Goal: Transaction & Acquisition: Purchase product/service

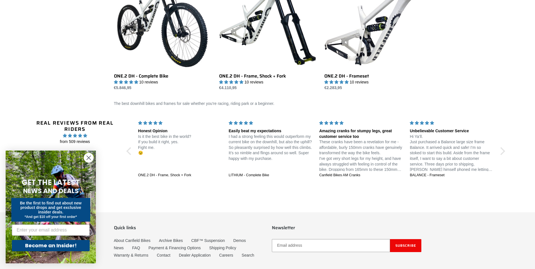
scroll to position [371, 0]
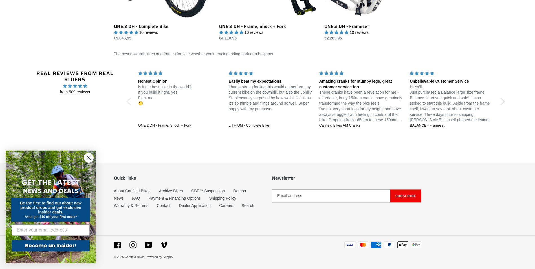
click at [130, 100] on div at bounding box center [130, 102] width 8 height 8
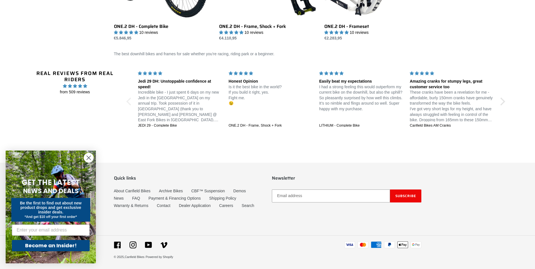
click at [130, 100] on div at bounding box center [130, 102] width 8 height 8
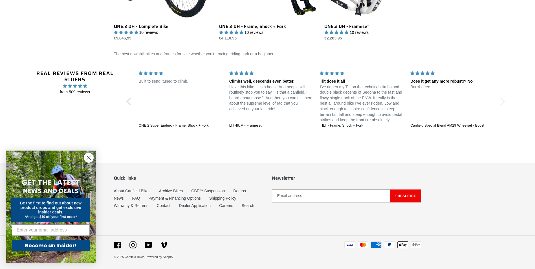
click at [504, 101] on div at bounding box center [501, 102] width 8 height 8
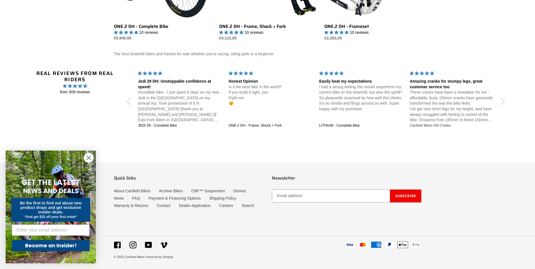
click at [435, 123] on div "Canfield Bikes AM Cranks" at bounding box center [452, 125] width 84 height 5
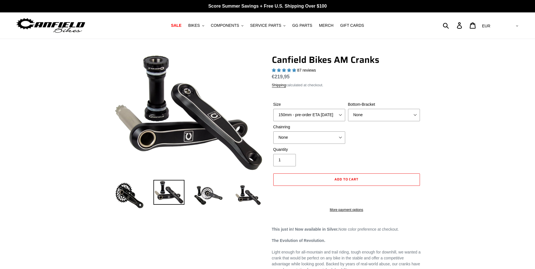
select select "highest-rating"
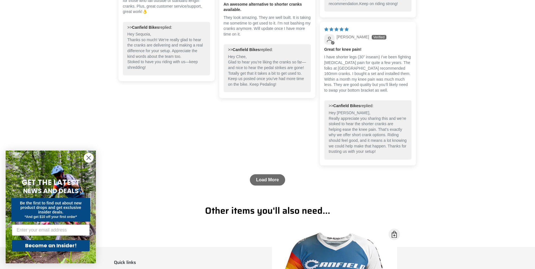
scroll to position [941, 0]
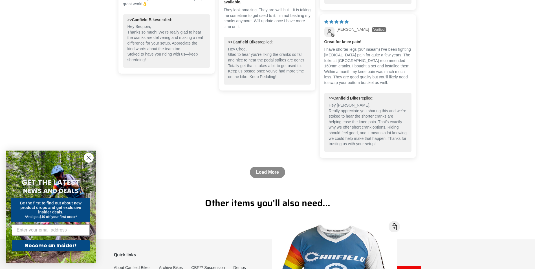
click at [271, 167] on link "Load More" at bounding box center [267, 172] width 35 height 11
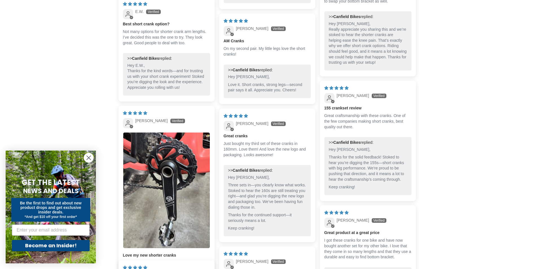
scroll to position [1026, 0]
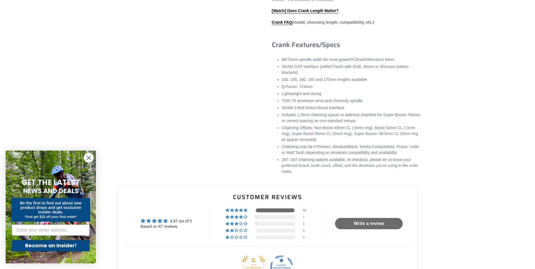
drag, startPoint x: 101, startPoint y: 115, endPoint x: 191, endPoint y: 171, distance: 106.3
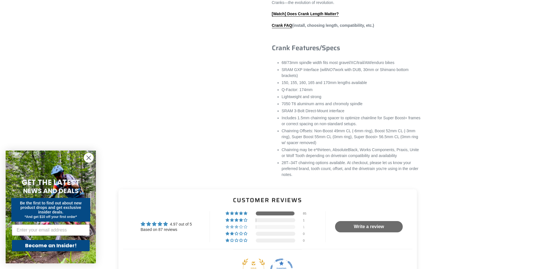
click at [243, 225] on span "1% (1) reviews with 3 star rating" at bounding box center [241, 226] width 5 height 3
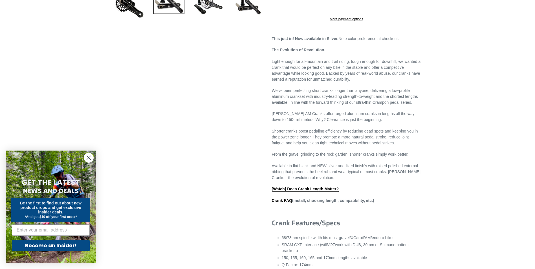
scroll to position [0, 0]
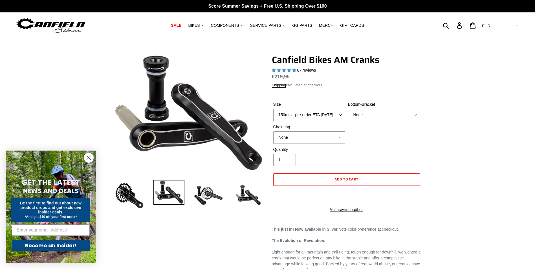
drag, startPoint x: 172, startPoint y: 136, endPoint x: 191, endPoint y: 46, distance: 91.7
click at [340, 113] on select "150mm - pre-order ETA 9/30/25 155mm - pre-order ETA 9/30/25 160mm - pre-order E…" at bounding box center [309, 115] width 72 height 12
select select "155mm - pre-order ETA [DATE]"
click at [273, 109] on select "150mm - pre-order ETA 9/30/25 155mm - pre-order ETA 9/30/25 160mm - pre-order E…" at bounding box center [309, 115] width 72 height 12
click at [386, 117] on select "None BSA Threaded 68/73mm Press Fit PF92" at bounding box center [384, 115] width 72 height 12
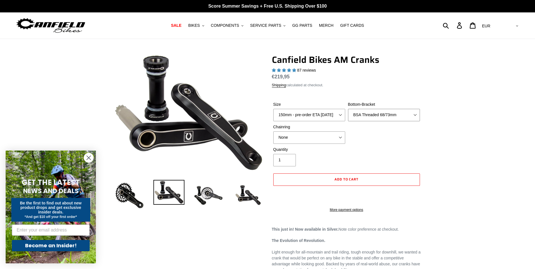
click at [348, 109] on select "None BSA Threaded 68/73mm Press Fit PF92" at bounding box center [384, 115] width 72 height 12
click at [376, 107] on label "Bottom-Bracket" at bounding box center [384, 105] width 72 height 6
click at [376, 109] on select "None BSA Threaded 68/73mm Press Fit PF92" at bounding box center [384, 115] width 72 height 12
click at [376, 115] on select "None BSA Threaded 68/73mm Press Fit PF92" at bounding box center [384, 115] width 72 height 12
click at [348, 109] on select "None BSA Threaded 68/73mm Press Fit PF92" at bounding box center [384, 115] width 72 height 12
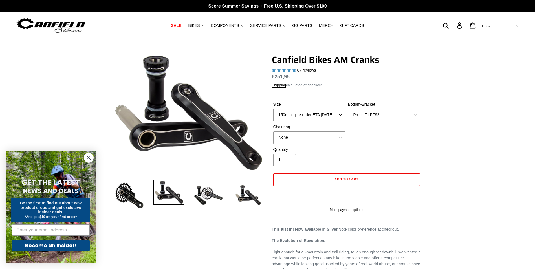
click at [373, 116] on select "None BSA Threaded 68/73mm Press Fit PF92" at bounding box center [384, 115] width 72 height 12
select select "BSA Threaded 68/73mm"
click at [348, 109] on select "None BSA Threaded 68/73mm Press Fit PF92" at bounding box center [384, 115] width 72 height 12
click at [376, 111] on select "None BSA Threaded 68/73mm Press Fit PF92" at bounding box center [384, 115] width 72 height 12
click at [348, 109] on select "None BSA Threaded 68/73mm Press Fit PF92" at bounding box center [384, 115] width 72 height 12
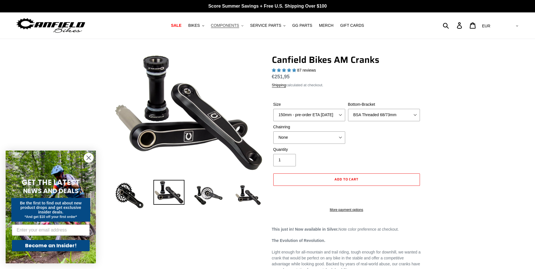
click at [243, 27] on icon ".cls-1{fill:#231f20}" at bounding box center [242, 26] width 2 height 2
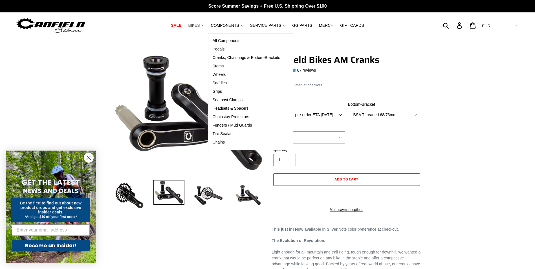
click at [206, 27] on button "BIKES .cls-1{fill:#231f20}" at bounding box center [195, 26] width 21 height 8
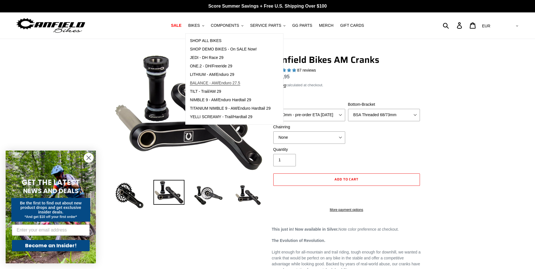
click at [220, 82] on span "BALANCE - AM/Enduro 27.5" at bounding box center [215, 83] width 50 height 5
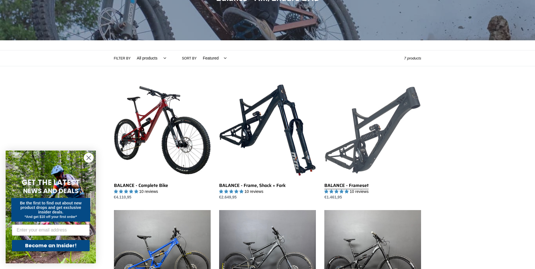
scroll to position [113, 0]
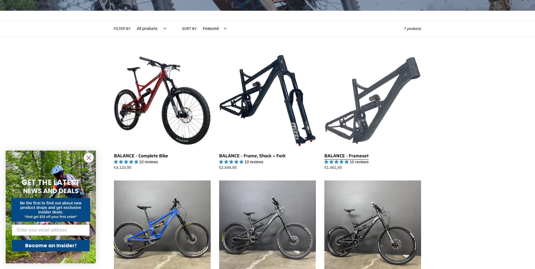
click at [369, 106] on link "BALANCE - Frameset" at bounding box center [372, 111] width 97 height 119
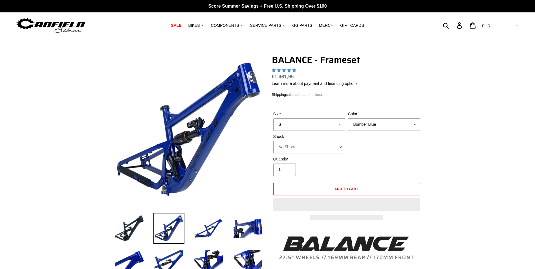
select select "highest-rating"
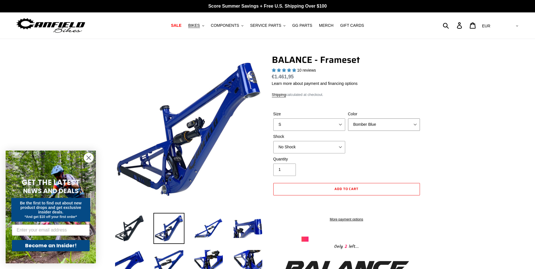
click at [383, 119] on select "Bomber Blue Goat's Blood Stealth Black" at bounding box center [384, 124] width 72 height 12
select select "Stealth Black"
click at [348, 118] on select "Bomber Blue Goat's Blood Stealth Black" at bounding box center [384, 124] width 72 height 12
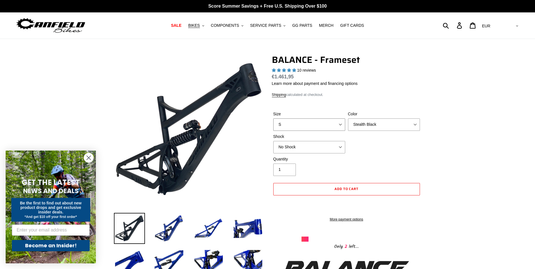
click at [339, 130] on select "S M L XL" at bounding box center [309, 124] width 72 height 12
select select "M"
click at [273, 118] on select "S M L XL" at bounding box center [309, 124] width 72 height 12
click at [333, 147] on select "No Shock Cane Creek Kitsuma Air Öhlins TTX2 Air EXT Storia V3-S" at bounding box center [309, 147] width 72 height 12
drag, startPoint x: 339, startPoint y: 145, endPoint x: 353, endPoint y: 144, distance: 14.4
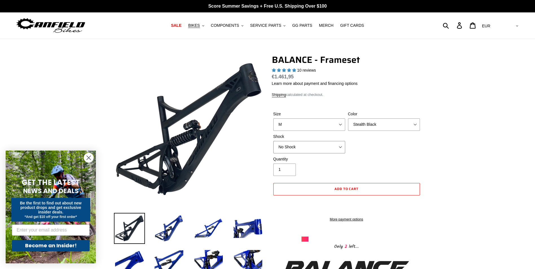
click at [339, 145] on select "No Shock Cane Creek Kitsuma Air Öhlins TTX2 Air EXT Storia V3-S" at bounding box center [309, 147] width 72 height 12
click at [397, 144] on div "Size S M L XL Color Bomber Blue Goat's Blood Stealth Black Shock No Shock" at bounding box center [346, 133] width 149 height 45
click at [373, 186] on button "Add to cart" at bounding box center [346, 189] width 147 height 12
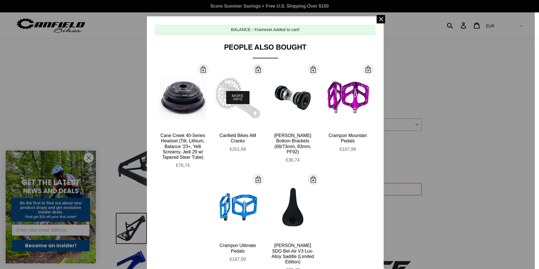
click at [239, 97] on button "More Info" at bounding box center [237, 97] width 23 height 13
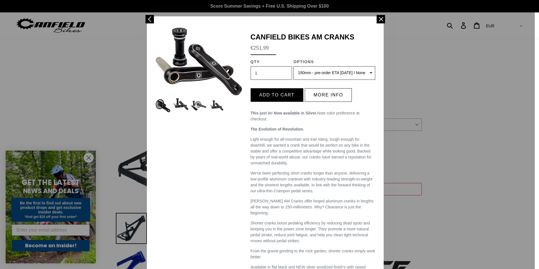
click at [331, 69] on select "150mm - pre-order ETA 9/30/25 / None / None 150mm - pre-order ETA 9/30/25 / Non…" at bounding box center [335, 73] width 82 height 14
click at [181, 69] on img at bounding box center [198, 62] width 87 height 68
click at [319, 91] on button "More info" at bounding box center [328, 95] width 47 height 14
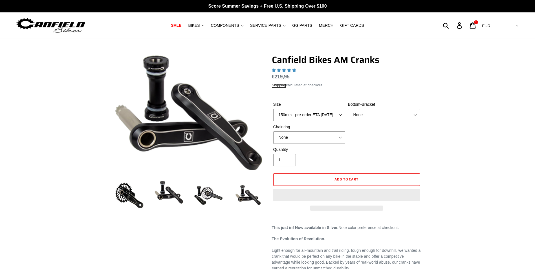
select select "highest-rating"
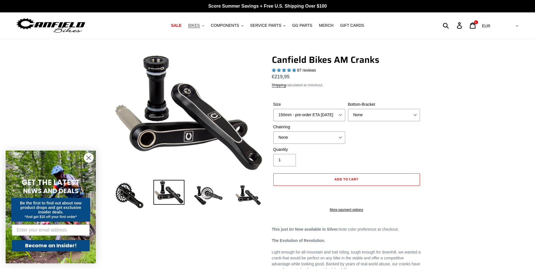
click at [207, 27] on button "BIKES .cls-1{fill:#231f20}" at bounding box center [195, 26] width 21 height 8
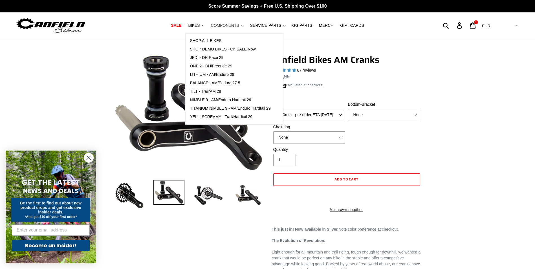
click at [243, 24] on button "COMPONENTS .cls-1{fill:#231f20}" at bounding box center [227, 26] width 38 height 8
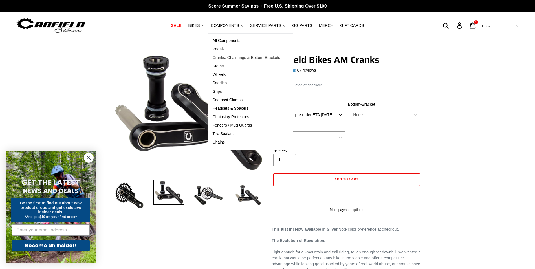
click at [243, 58] on span "Cranks, Chainrings & Bottom-Brackets" at bounding box center [247, 57] width 68 height 5
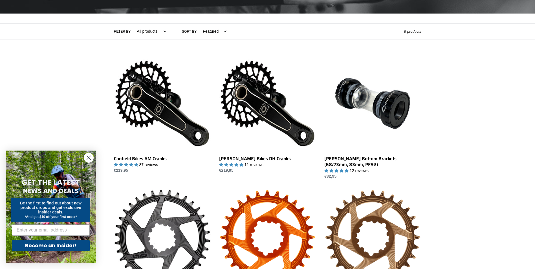
scroll to position [113, 0]
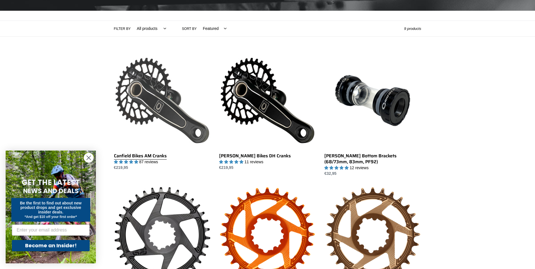
click at [144, 154] on link "Canfield Bikes AM Cranks" at bounding box center [162, 111] width 97 height 119
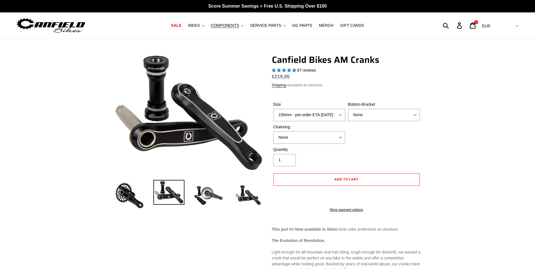
select select "highest-rating"
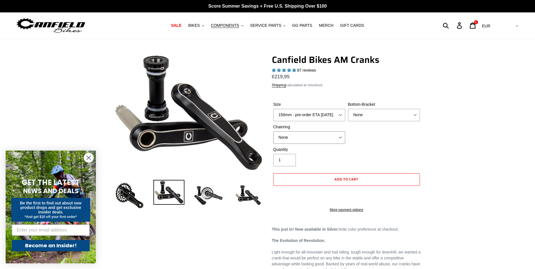
click at [327, 137] on select "None 30t Round (Boost 148) 30t Oval (Boost 148) 32t Round (Boost 148) 32t Oval …" at bounding box center [309, 137] width 72 height 12
click at [208, 196] on img at bounding box center [208, 195] width 31 height 31
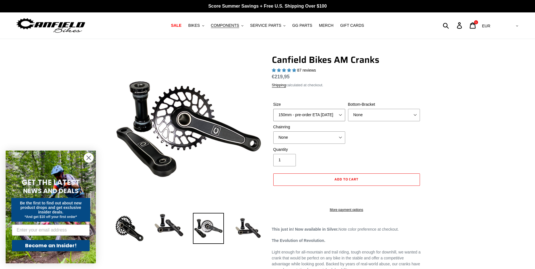
click at [328, 113] on select "150mm - pre-order ETA [DATE] 155mm - pre-order ETA [DATE] 160mm - pre-order ETA…" at bounding box center [309, 115] width 72 height 12
select select "155mm - pre-order ETA [DATE]"
click at [273, 109] on select "150mm - pre-order ETA [DATE] 155mm - pre-order ETA [DATE] 160mm - pre-order ETA…" at bounding box center [309, 115] width 72 height 12
click at [374, 112] on select "None BSA Threaded 68/73mm Press Fit PF92" at bounding box center [384, 115] width 72 height 12
select select "BSA Threaded 68/73mm"
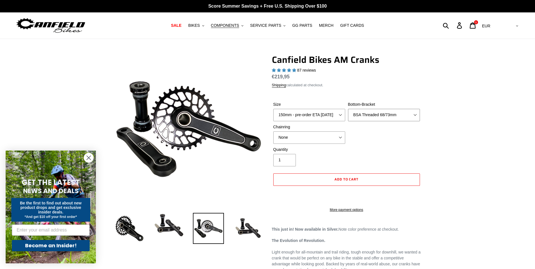
click at [348, 109] on select "None BSA Threaded 68/73mm Press Fit PF92" at bounding box center [384, 115] width 72 height 12
click at [315, 136] on select "None 30t Round (Boost 148) 30t Oval (Boost 148) 32t Round (Boost 148) 32t Oval …" at bounding box center [309, 137] width 72 height 12
click at [273, 131] on select "None 30t Round (Boost 148) 30t Oval (Boost 148) 32t Round (Boost 148) 32t Oval …" at bounding box center [309, 137] width 72 height 12
click at [316, 140] on select "None 30t Round (Boost 148) 30t Oval (Boost 148) 32t Round (Boost 148) 32t Oval …" at bounding box center [309, 137] width 72 height 12
click at [273, 131] on select "None 30t Round (Boost 148) 30t Oval (Boost 148) 32t Round (Boost 148) 32t Oval …" at bounding box center [309, 137] width 72 height 12
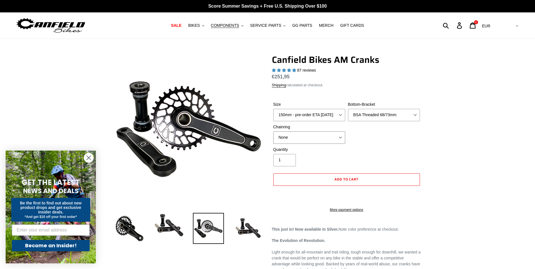
click at [311, 140] on select "None 30t Round (Boost 148) 30t Oval (Boost 148) 32t Round (Boost 148) 32t Oval …" at bounding box center [309, 137] width 72 height 12
click at [273, 131] on select "None 30t Round (Boost 148) 30t Oval (Boost 148) 32t Round (Boost 148) 32t Oval …" at bounding box center [309, 137] width 72 height 12
click at [309, 138] on select "None 30t Round (Boost 148) 30t Oval (Boost 148) 32t Round (Boost 148) 32t Oval …" at bounding box center [309, 137] width 72 height 12
click at [273, 131] on select "None 30t Round (Boost 148) 30t Oval (Boost 148) 32t Round (Boost 148) 32t Oval …" at bounding box center [309, 137] width 72 height 12
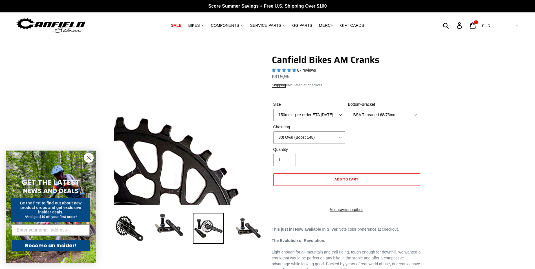
drag, startPoint x: 202, startPoint y: 129, endPoint x: 203, endPoint y: 71, distance: 58.4
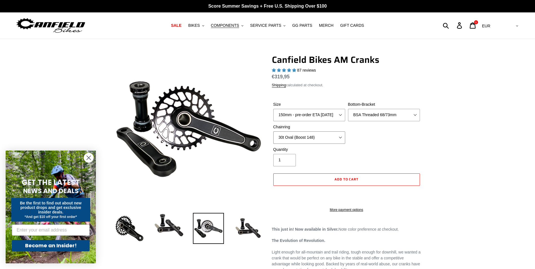
click at [316, 137] on select "None 30t Round (Boost 148) 30t Oval (Boost 148) 32t Round (Boost 148) 32t Oval …" at bounding box center [309, 137] width 72 height 12
select select "None"
click at [273, 131] on select "None 30t Round (Boost 148) 30t Oval (Boost 148) 32t Round (Boost 148) 32t Oval …" at bounding box center [309, 137] width 72 height 12
click at [345, 179] on span "Add to cart" at bounding box center [346, 179] width 24 height 5
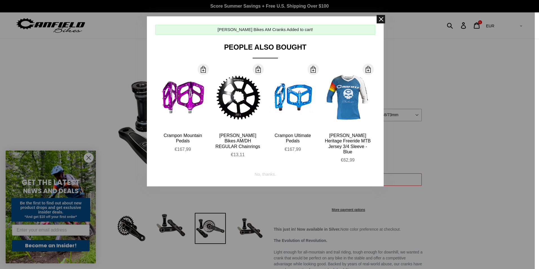
click at [380, 22] on span at bounding box center [381, 19] width 8 height 8
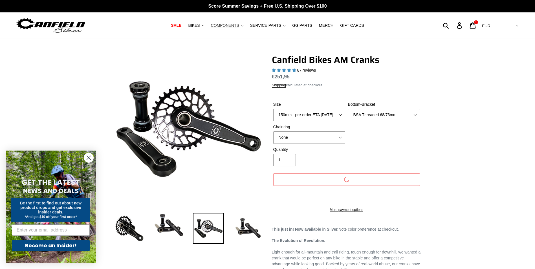
click at [243, 25] on button "COMPONENTS .cls-1{fill:#231f20}" at bounding box center [227, 26] width 38 height 8
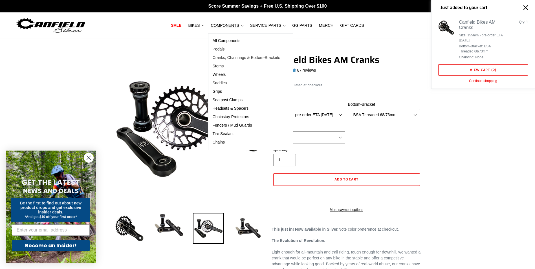
click at [243, 61] on link "Cranks, Chainrings & Bottom-Brackets" at bounding box center [246, 58] width 76 height 8
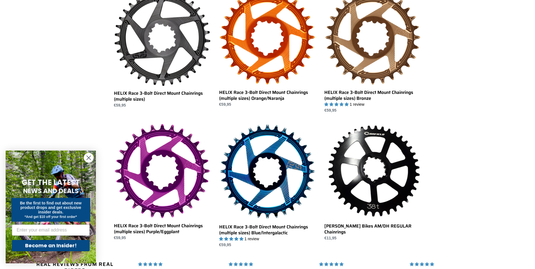
scroll to position [310, 0]
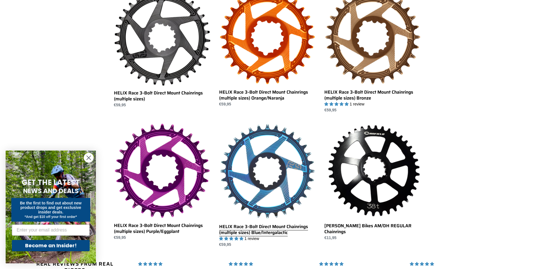
click at [266, 230] on link "HELIX Race 3-Bolt Direct Mount Chainrings (multiple sizes) Blue/Intergalactic" at bounding box center [267, 185] width 97 height 125
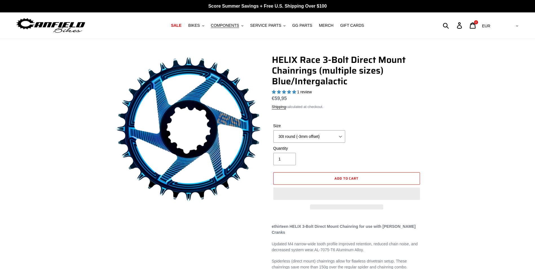
select select "highest-rating"
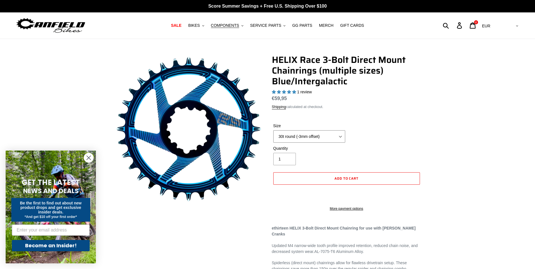
click at [297, 138] on select "28t round (-3mm offset) 30t round (-3mm offset) 32t round (-3mm offset) 34t rou…" at bounding box center [309, 136] width 72 height 12
click at [273, 130] on select "28t round (-3mm offset) 30t round (-3mm offset) 32t round (-3mm offset) 34t rou…" at bounding box center [309, 136] width 72 height 12
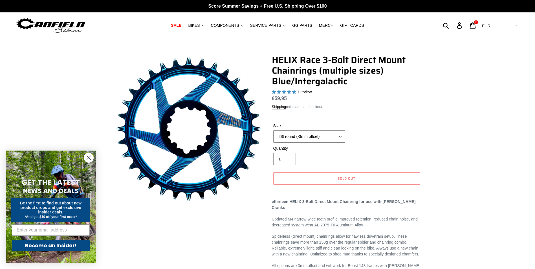
click at [318, 137] on select "28t round (-3mm offset) 30t round (-3mm offset) 32t round (-3mm offset) 34t rou…" at bounding box center [309, 136] width 72 height 12
select select "30t round (-3mm offset)"
click at [273, 130] on select "28t round (-3mm offset) 30t round (-3mm offset) 32t round (-3mm offset) 34t rou…" at bounding box center [309, 136] width 72 height 12
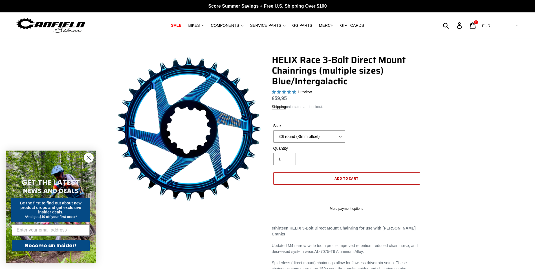
click at [344, 177] on span "Add to cart" at bounding box center [346, 178] width 24 height 5
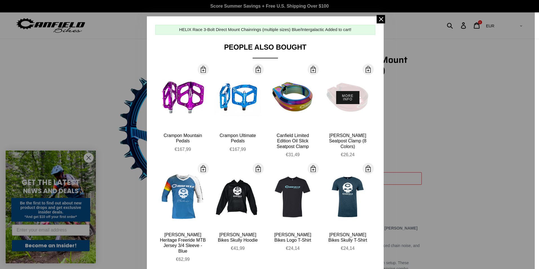
click at [349, 95] on button "More Info" at bounding box center [347, 97] width 23 height 13
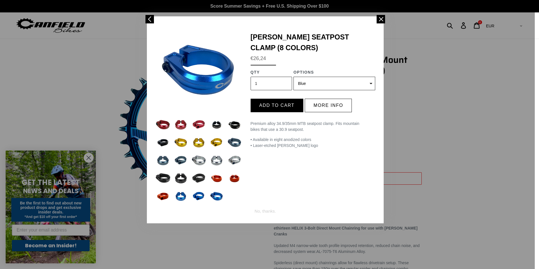
click at [310, 79] on select "Blue Black Gold Grey Red (Sold out) Silver (Sold out) Stealth Black (Sold out) …" at bounding box center [335, 84] width 82 height 14
click at [294, 77] on select "Blue Black Gold Grey Red (Sold out) Silver (Sold out) Stealth Black (Sold out) …" at bounding box center [335, 84] width 82 height 14
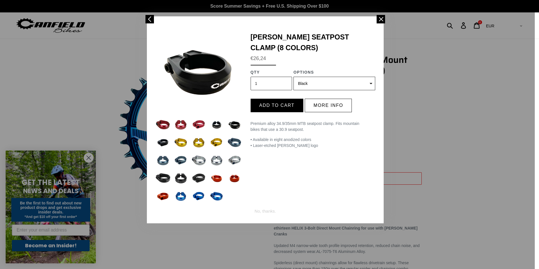
click at [310, 84] on select "Blue Black Gold Grey Red (Sold out) Silver (Sold out) Stealth Black (Sold out) …" at bounding box center [335, 84] width 82 height 14
click at [294, 77] on select "Blue Black Gold Grey Red (Sold out) Silver (Sold out) Stealth Black (Sold out) …" at bounding box center [335, 84] width 82 height 14
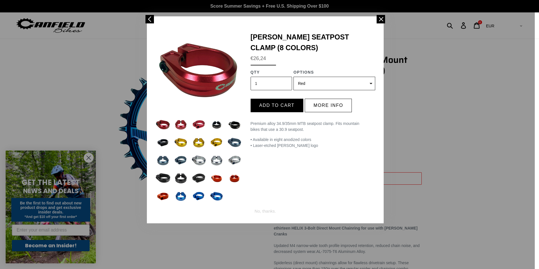
click at [308, 84] on select "Blue Black Gold Grey Red (Sold out) Silver (Sold out) Stealth Black (Sold out) …" at bounding box center [335, 84] width 82 height 14
click at [294, 77] on select "Blue Black Gold Grey Red (Sold out) Silver (Sold out) Stealth Black (Sold out) …" at bounding box center [335, 84] width 82 height 14
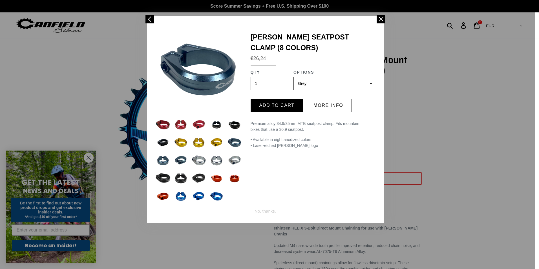
click at [308, 85] on select "Blue Black Gold Grey Red (Sold out) Silver (Sold out) Stealth Black (Sold out) …" at bounding box center [335, 84] width 82 height 14
click at [294, 77] on select "Blue Black Gold Grey Red (Sold out) Silver (Sold out) Stealth Black (Sold out) …" at bounding box center [335, 84] width 82 height 14
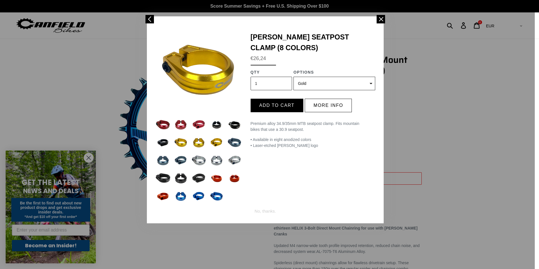
click at [307, 81] on select "Blue Black Gold Grey Red (Sold out) Silver (Sold out) Stealth Black (Sold out) …" at bounding box center [335, 84] width 82 height 14
click at [294, 77] on select "Blue Black Gold Grey Red (Sold out) Silver (Sold out) Stealth Black (Sold out) …" at bounding box center [335, 84] width 82 height 14
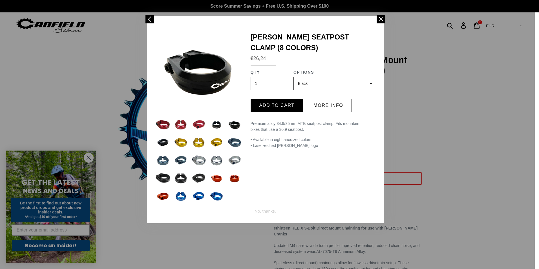
click at [308, 83] on select "Blue Black Gold Grey Red (Sold out) Silver (Sold out) Stealth Black (Sold out) …" at bounding box center [335, 84] width 82 height 14
select select "39481176784971"
click at [294, 77] on select "Blue Black Gold Grey Red (Sold out) Silver (Sold out) Stealth Black (Sold out) …" at bounding box center [335, 84] width 82 height 14
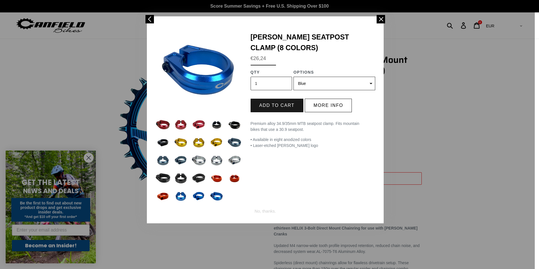
click at [286, 104] on button "Add to cart" at bounding box center [277, 106] width 53 height 14
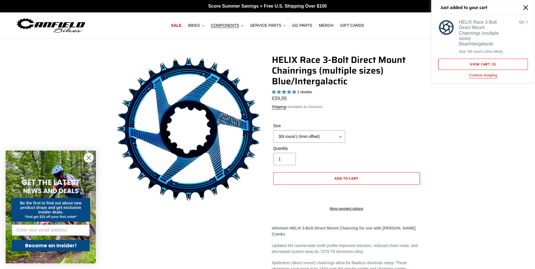
drag, startPoint x: 372, startPoint y: 186, endPoint x: 351, endPoint y: 56, distance: 131.4
click at [526, 8] on icon "Close" at bounding box center [525, 7] width 5 height 5
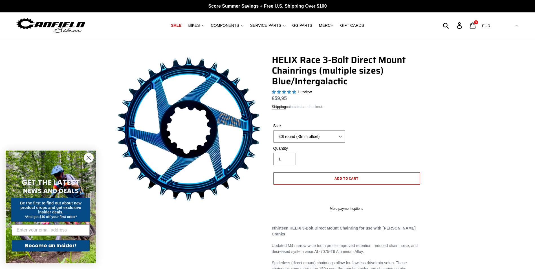
click at [476, 25] on icon at bounding box center [473, 25] width 6 height 6
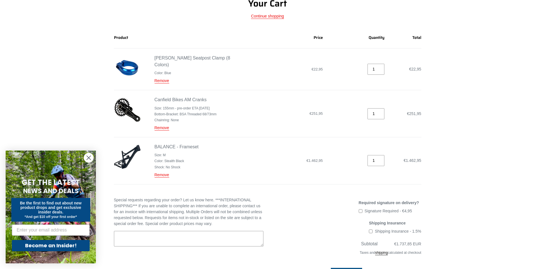
scroll to position [141, 0]
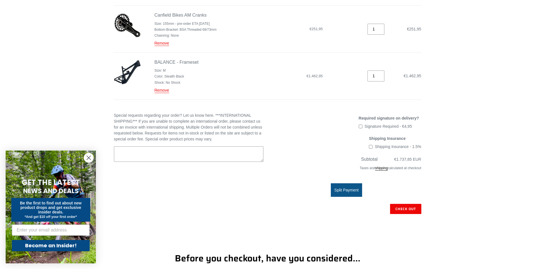
click at [374, 145] on label "Shipping Insurance - 1.5%" at bounding box center [395, 147] width 52 height 4
click at [373, 145] on input "Shipping Insurance - 1.5%" at bounding box center [371, 147] width 4 height 4
checkbox input "true"
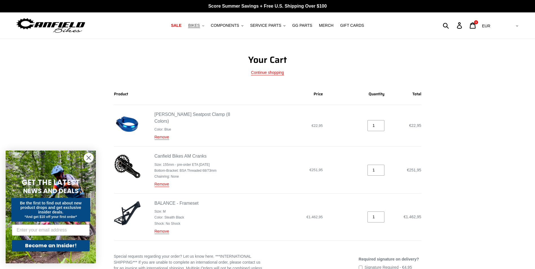
click at [207, 27] on button "BIKES .cls-1{fill:#231f20}" at bounding box center [195, 26] width 21 height 8
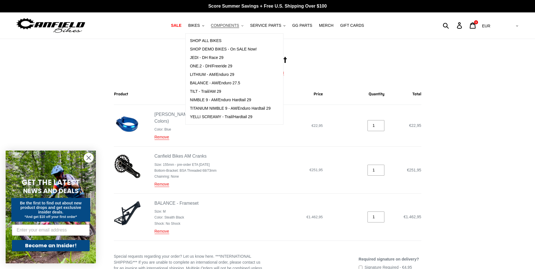
click at [242, 27] on button "COMPONENTS .cls-1{fill:#231f20}" at bounding box center [227, 26] width 38 height 8
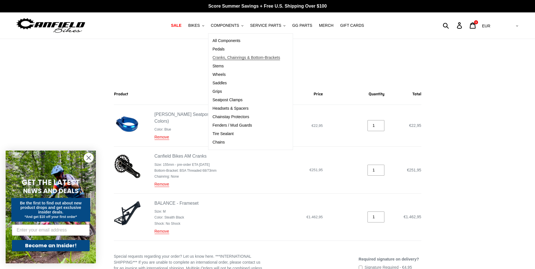
click at [237, 57] on span "Cranks, Chainrings & Bottom-Brackets" at bounding box center [247, 57] width 68 height 5
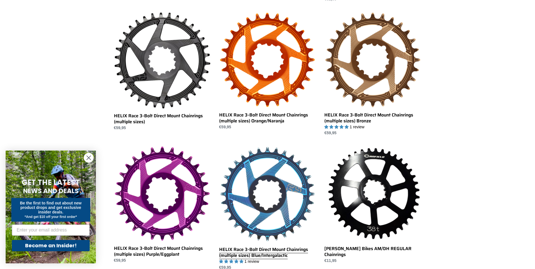
scroll to position [338, 0]
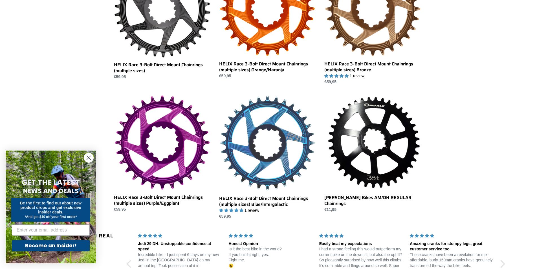
click at [287, 160] on link "HELIX Race 3-Bolt Direct Mount Chainrings (multiple sizes) Blue/Intergalactic" at bounding box center [267, 157] width 97 height 125
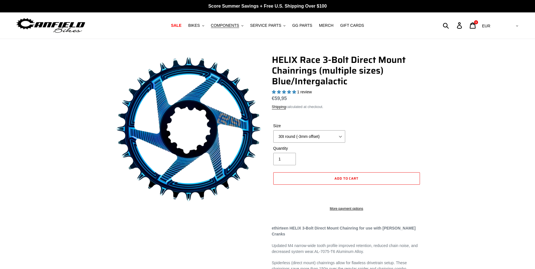
select select "highest-rating"
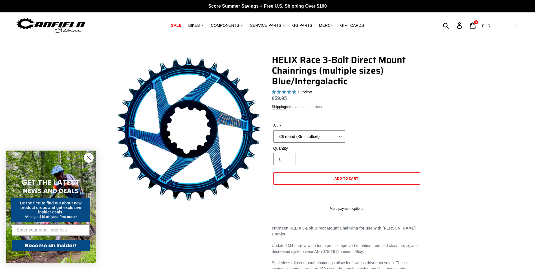
click at [327, 135] on select "28t round (-3mm offset) 30t round (-3mm offset) 32t round (-3mm offset) 34t rou…" at bounding box center [309, 136] width 72 height 12
click at [273, 130] on select "28t round (-3mm offset) 30t round (-3mm offset) 32t round (-3mm offset) 34t rou…" at bounding box center [309, 136] width 72 height 12
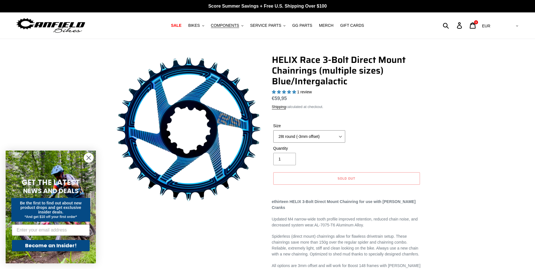
click at [326, 133] on select "28t round (-3mm offset) 30t round (-3mm offset) 32t round (-3mm offset) 34t rou…" at bounding box center [309, 136] width 72 height 12
select select "30t round (-3mm offset)"
click at [273, 130] on select "28t round (-3mm offset) 30t round (-3mm offset) 32t round (-3mm offset) 34t rou…" at bounding box center [309, 136] width 72 height 12
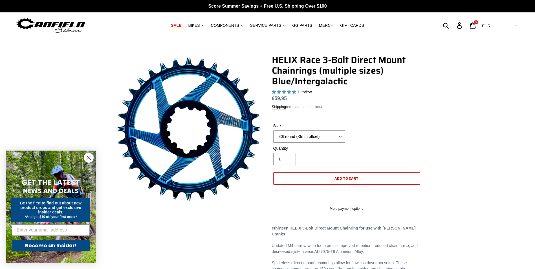
click at [338, 177] on span "Add to cart" at bounding box center [346, 178] width 24 height 5
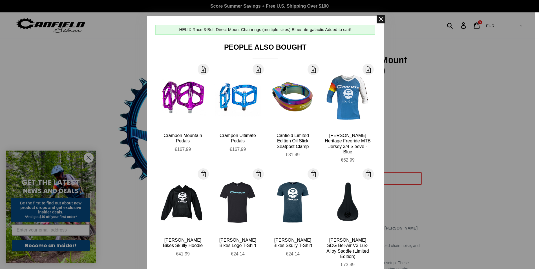
click at [380, 21] on span at bounding box center [381, 19] width 8 height 8
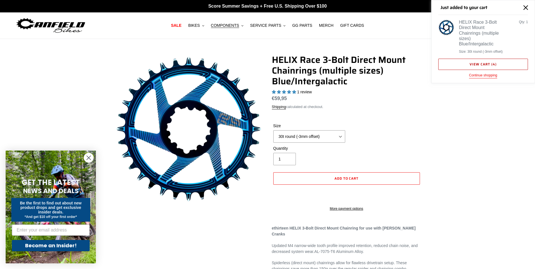
click at [483, 66] on link "View cart ( 4 )" at bounding box center [483, 64] width 90 height 11
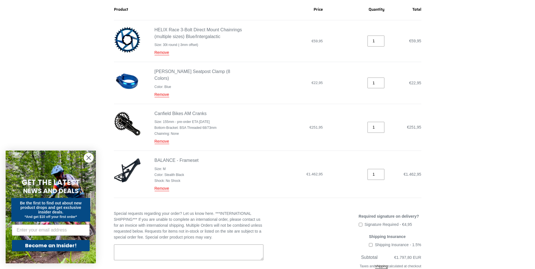
scroll to position [226, 0]
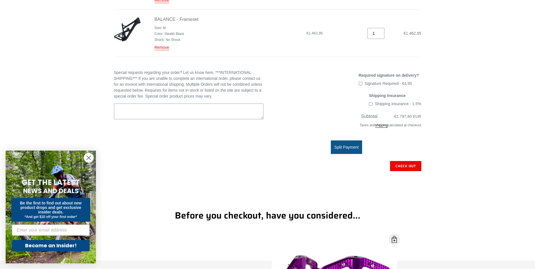
click at [89, 158] on icon "Close dialog" at bounding box center [89, 158] width 4 height 4
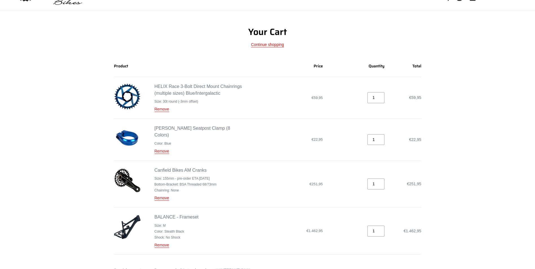
scroll to position [0, 0]
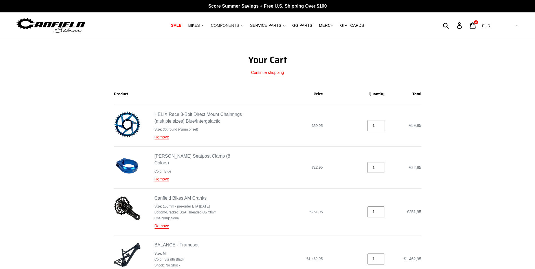
click at [243, 25] on button "COMPONENTS .cls-1{fill:#231f20}" at bounding box center [227, 26] width 38 height 8
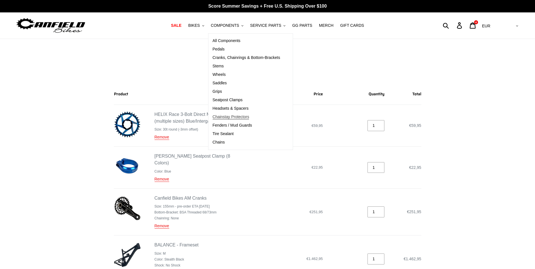
click at [240, 118] on span "Chainstay Protectors" at bounding box center [231, 117] width 37 height 5
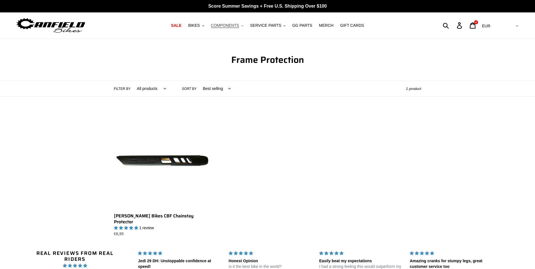
click at [243, 26] on icon ".cls-1{fill:#231f20}" at bounding box center [242, 26] width 2 height 2
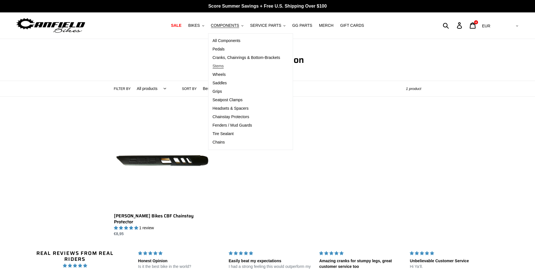
click at [224, 67] on span "Stems" at bounding box center [218, 66] width 11 height 5
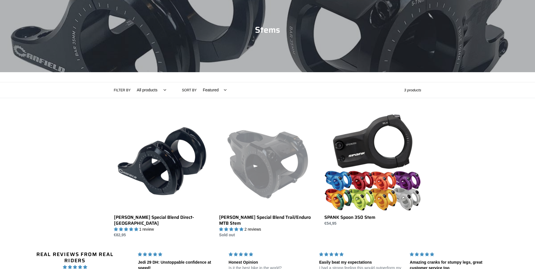
scroll to position [56, 0]
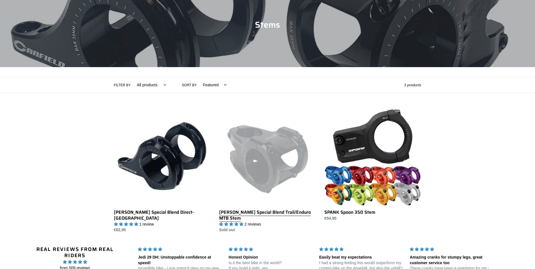
click at [259, 174] on link "Canfield Special Blend Trail/Enduro MTB Stem" at bounding box center [267, 171] width 97 height 125
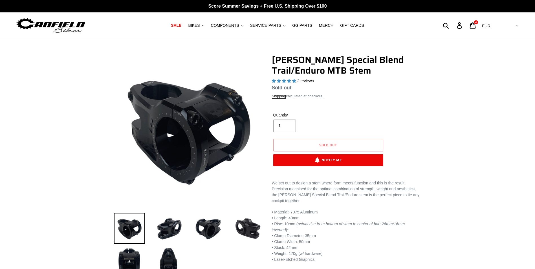
select select "highest-rating"
drag, startPoint x: 335, startPoint y: 186, endPoint x: 331, endPoint y: 88, distance: 98.5
click at [207, 26] on button "BIKES .cls-1{fill:#231f20}" at bounding box center [195, 26] width 21 height 8
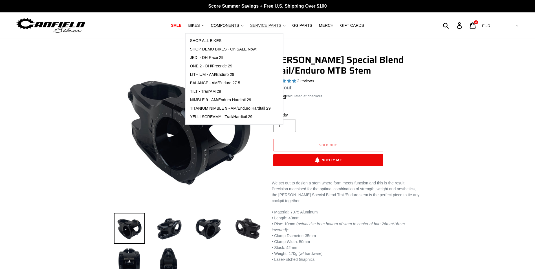
click at [285, 27] on button "SERVICE PARTS .cls-1{fill:#231f20}" at bounding box center [267, 26] width 41 height 8
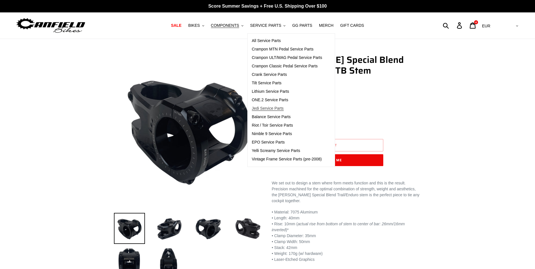
click at [280, 108] on span "Jedi Service Parts" at bounding box center [268, 108] width 32 height 5
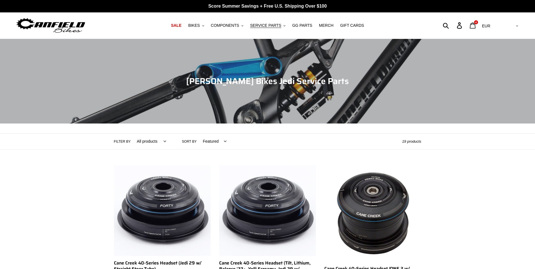
click at [476, 26] on icon at bounding box center [473, 25] width 6 height 6
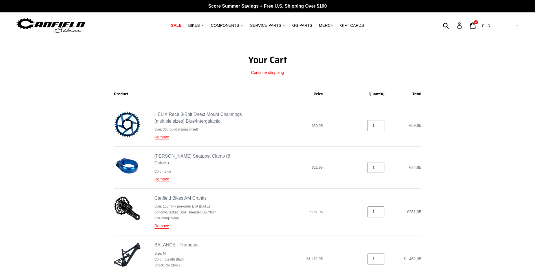
click at [463, 27] on icon at bounding box center [459, 25] width 6 height 6
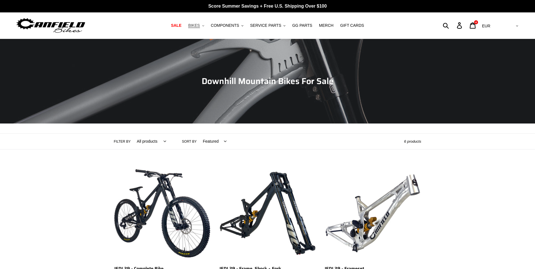
click at [207, 25] on button "BIKES .cls-1{fill:#231f20}" at bounding box center [195, 26] width 21 height 8
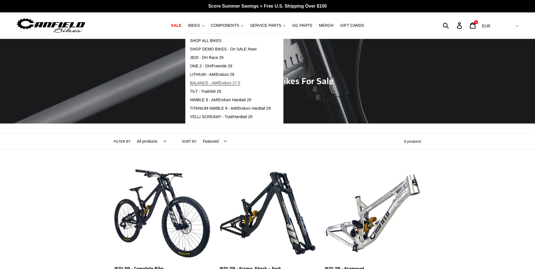
click at [225, 81] on span "BALANCE - AM/Enduro 27.5" at bounding box center [215, 83] width 50 height 5
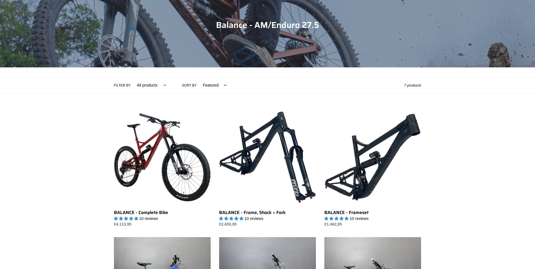
scroll to position [56, 0]
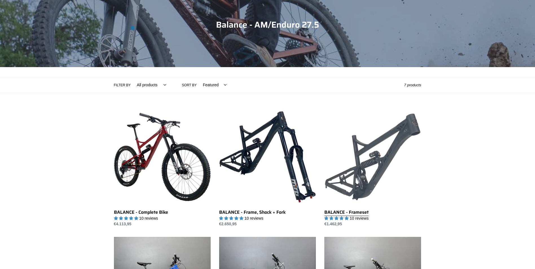
click at [360, 182] on link "BALANCE - Frameset" at bounding box center [372, 168] width 97 height 119
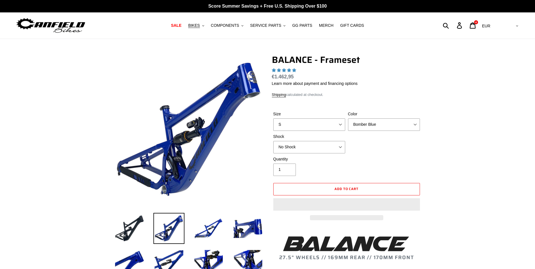
select select "highest-rating"
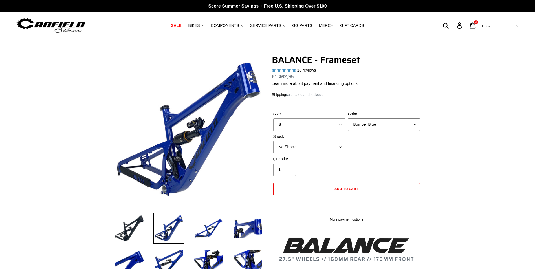
click at [361, 121] on select "Bomber Blue Goat's Blood Stealth Black" at bounding box center [384, 124] width 72 height 12
click at [292, 124] on select "S M L XL" at bounding box center [309, 124] width 72 height 12
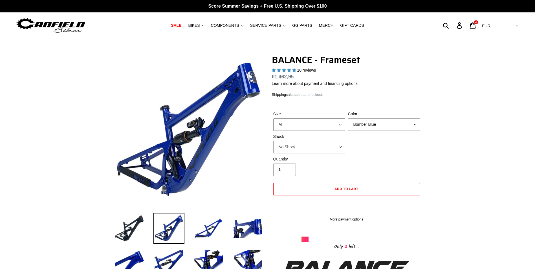
click at [273, 118] on select "S M L XL" at bounding box center [309, 124] width 72 height 12
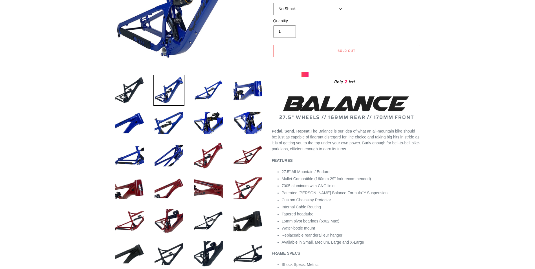
scroll to position [56, 0]
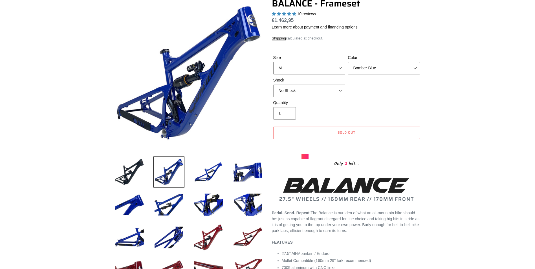
click at [319, 71] on select "S M L XL" at bounding box center [309, 68] width 72 height 12
click at [273, 62] on select "S M L XL" at bounding box center [309, 68] width 72 height 12
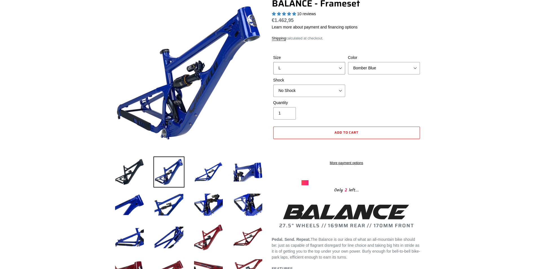
drag, startPoint x: 319, startPoint y: 65, endPoint x: 318, endPoint y: 70, distance: 4.7
click at [319, 65] on select "S M L XL" at bounding box center [309, 68] width 72 height 12
click at [273, 62] on select "S M L XL" at bounding box center [309, 68] width 72 height 12
click at [317, 63] on select "S M L XL" at bounding box center [309, 68] width 72 height 12
select select "M"
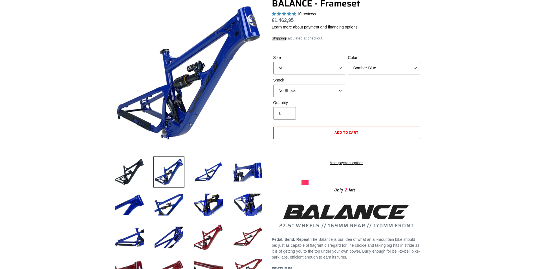
click at [273, 62] on select "S M L XL" at bounding box center [309, 68] width 72 height 12
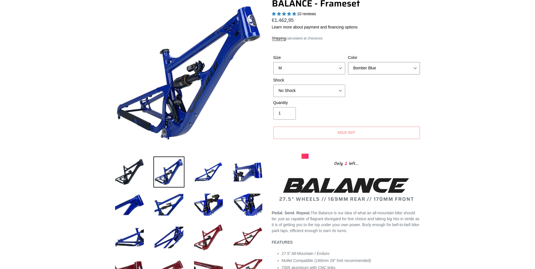
click at [389, 62] on select "Bomber Blue Goat's Blood Stealth Black" at bounding box center [384, 68] width 72 height 12
click at [348, 62] on select "Bomber Blue Goat's Blood Stealth Black" at bounding box center [384, 68] width 72 height 12
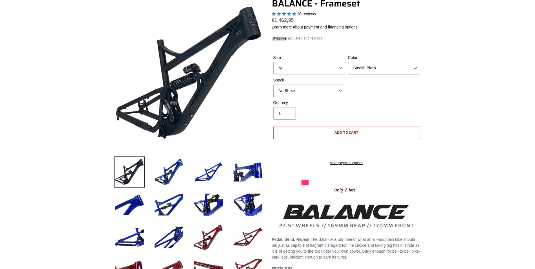
click at [387, 65] on select "Bomber Blue Goat's Blood Stealth Black" at bounding box center [384, 68] width 72 height 12
click at [348, 62] on select "Bomber Blue Goat's Blood Stealth Black" at bounding box center [384, 68] width 72 height 12
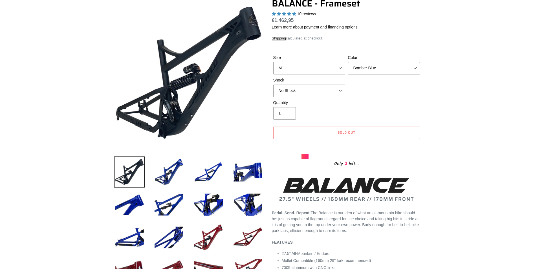
click at [383, 70] on select "Bomber Blue Goat's Blood Stealth Black" at bounding box center [384, 68] width 72 height 12
click at [348, 62] on select "Bomber Blue Goat's Blood Stealth Black" at bounding box center [384, 68] width 72 height 12
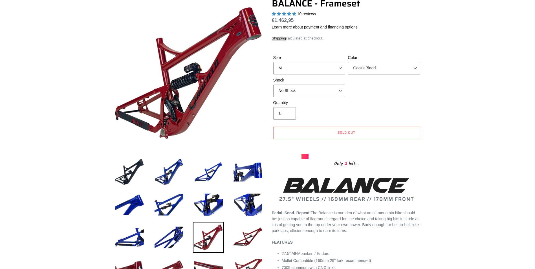
drag, startPoint x: 381, startPoint y: 65, endPoint x: 380, endPoint y: 75, distance: 9.7
click at [381, 65] on select "Bomber Blue Goat's Blood Stealth Black" at bounding box center [384, 68] width 72 height 12
select select "Stealth Black"
click at [348, 62] on select "Bomber Blue Goat's Blood Stealth Black" at bounding box center [384, 68] width 72 height 12
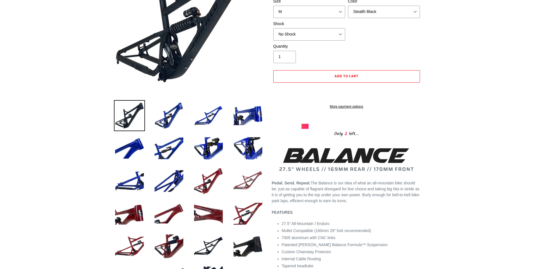
click at [246, 187] on img at bounding box center [247, 181] width 31 height 31
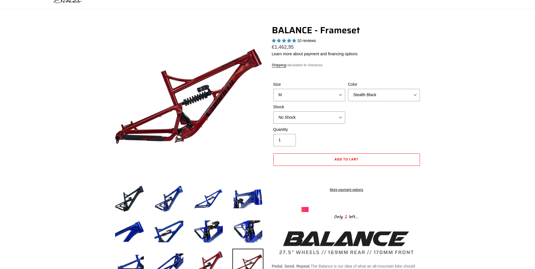
scroll to position [0, 0]
